Goal: Entertainment & Leisure: Consume media (video, audio)

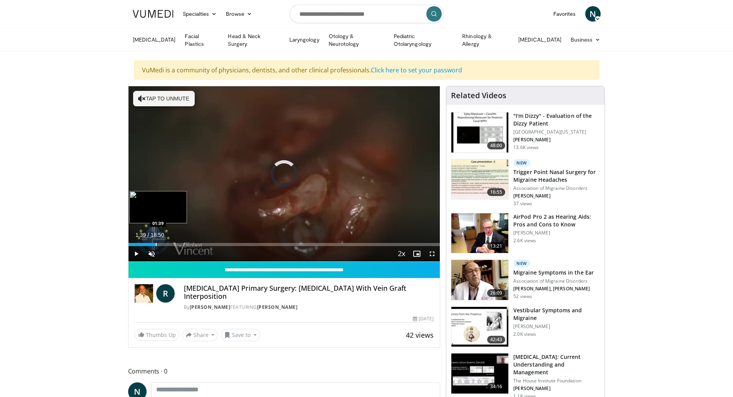
click at [156, 244] on div "Progress Bar" at bounding box center [156, 244] width 1 height 3
click at [152, 250] on span "Video Player" at bounding box center [151, 253] width 15 height 15
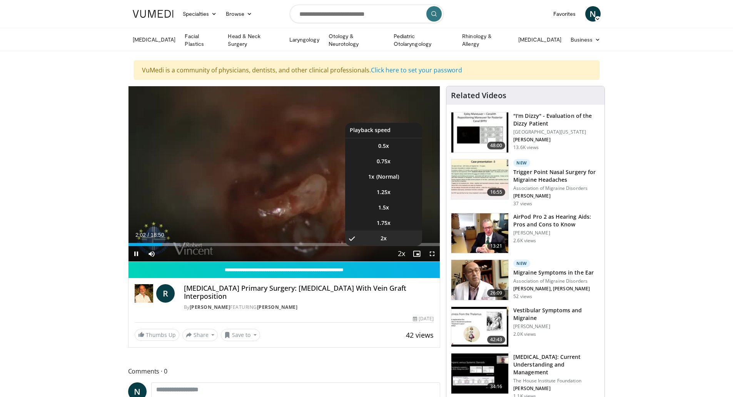
click at [403, 253] on span "Video Player" at bounding box center [401, 253] width 11 height 15
click at [386, 172] on li "1x" at bounding box center [383, 176] width 77 height 15
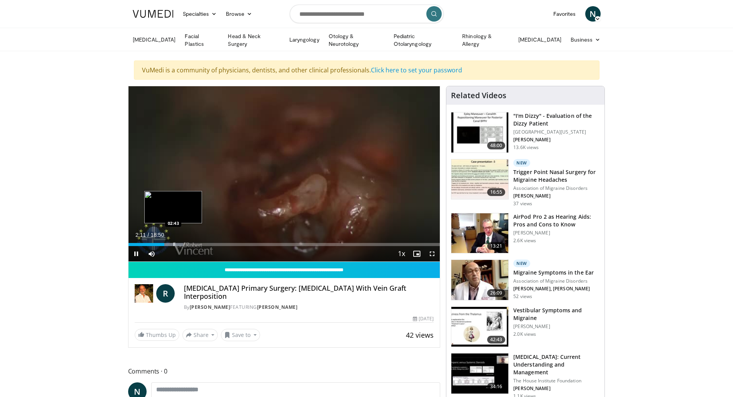
click at [174, 243] on div "Progress Bar" at bounding box center [174, 244] width 1 height 3
click at [195, 239] on div "Loaded : 17.66% 02:45 04:01" at bounding box center [285, 242] width 312 height 7
click at [212, 244] on div "Progress Bar" at bounding box center [212, 244] width 1 height 3
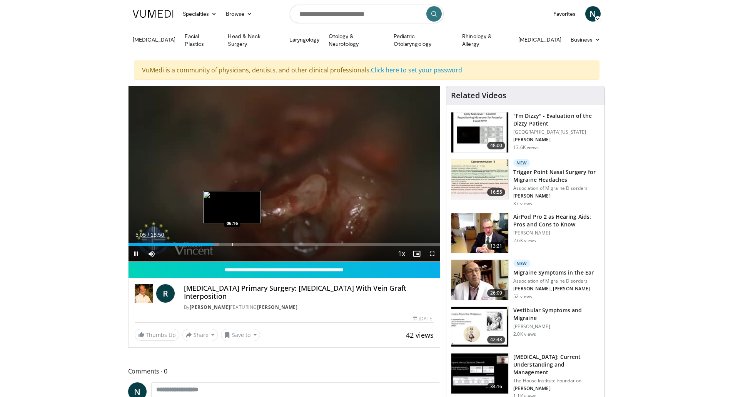
click at [232, 243] on div "Progress Bar" at bounding box center [232, 244] width 1 height 3
click at [248, 244] on video-js "**********" at bounding box center [285, 173] width 312 height 175
click at [261, 243] on div "Progress Bar" at bounding box center [261, 244] width 1 height 3
click at [252, 240] on div "Loaded : 50.35% 08:27 07:36" at bounding box center [285, 242] width 312 height 7
click at [266, 243] on div "Progress Bar" at bounding box center [266, 244] width 1 height 3
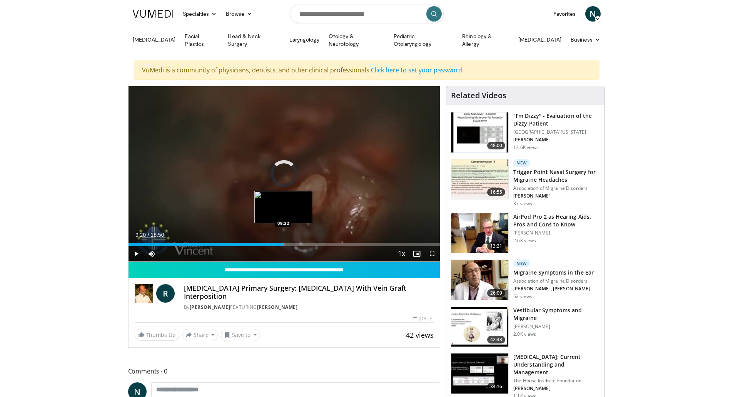
click at [284, 243] on div "Progress Bar" at bounding box center [284, 244] width 1 height 3
click at [304, 243] on div "Progress Bar" at bounding box center [304, 244] width 1 height 3
click at [313, 243] on div "Progress Bar" at bounding box center [312, 244] width 1 height 3
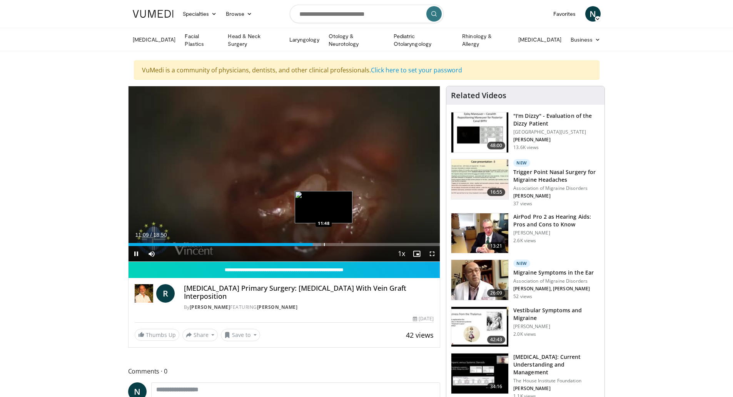
click at [324, 243] on div "Progress Bar" at bounding box center [324, 244] width 1 height 3
click at [336, 239] on div "Loaded : 64.49% 12:31 12:31" at bounding box center [285, 242] width 312 height 7
click at [347, 240] on div "Loaded : 70.79% 13:15 13:15" at bounding box center [285, 242] width 312 height 7
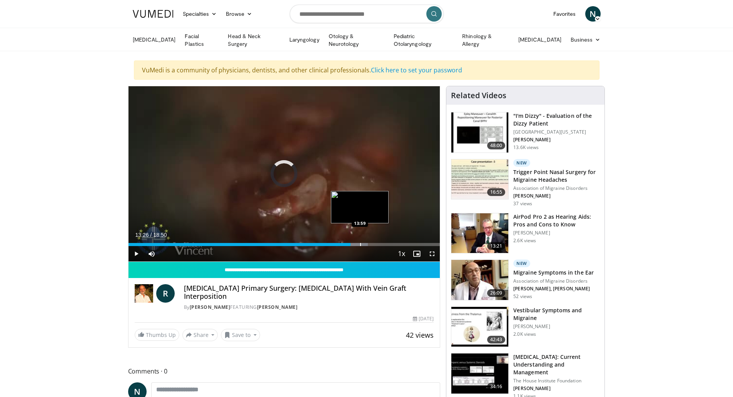
click at [360, 243] on div "Progress Bar" at bounding box center [360, 244] width 1 height 3
click at [378, 244] on div "Progress Bar" at bounding box center [378, 244] width 1 height 3
click at [389, 247] on div "Current Time 15:03 / Duration 18:50 Pause Skip Backward Skip Forward Mute Loade…" at bounding box center [285, 253] width 312 height 15
click at [394, 244] on div "Progress Bar" at bounding box center [394, 244] width 1 height 3
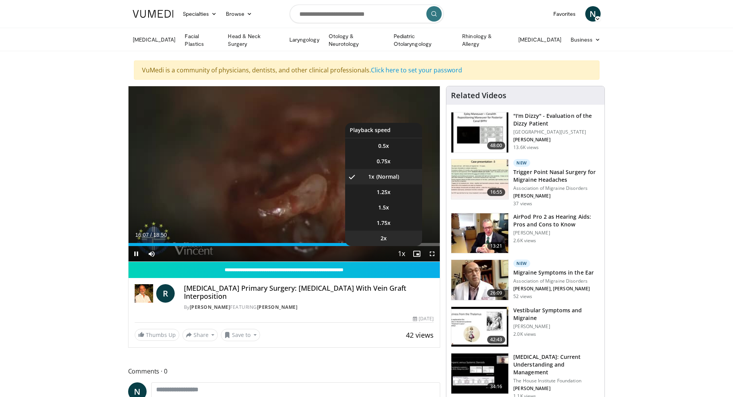
click at [408, 243] on li "2x" at bounding box center [383, 237] width 77 height 15
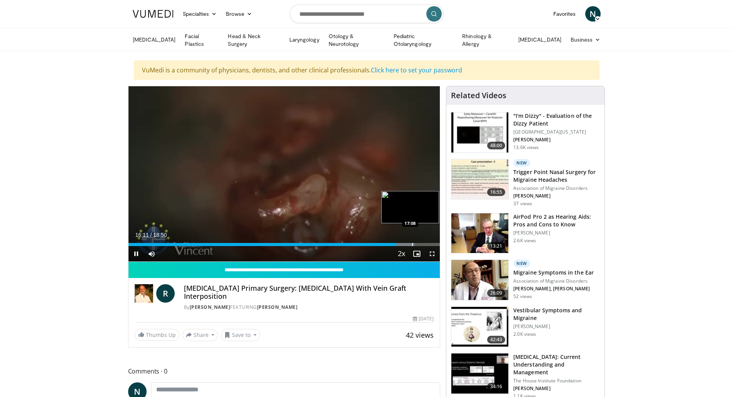
click at [412, 243] on div "Progress Bar" at bounding box center [412, 244] width 1 height 3
click at [417, 243] on div "Progress Bar" at bounding box center [417, 244] width 1 height 3
click at [422, 243] on div "Progress Bar" at bounding box center [421, 244] width 1 height 3
click at [428, 243] on div "Progress Bar" at bounding box center [428, 244] width 1 height 3
click at [435, 243] on div "Progress Bar" at bounding box center [435, 244] width 1 height 3
